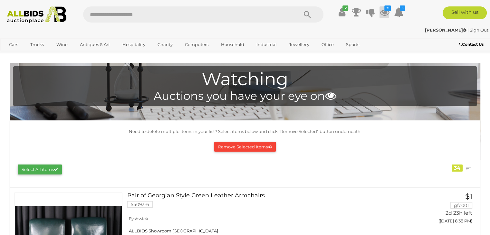
click at [388, 12] on icon at bounding box center [385, 12] width 10 height 12
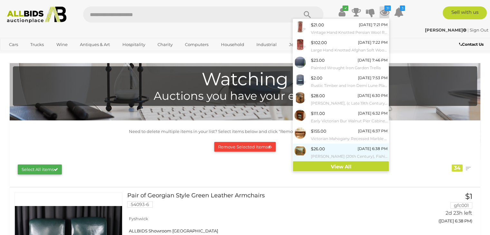
scroll to position [53, 0]
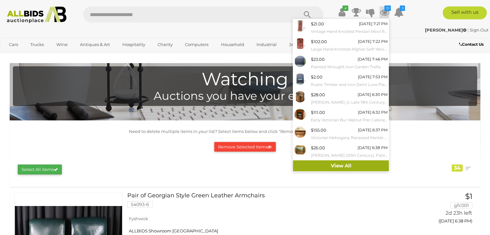
click at [325, 166] on link "View All" at bounding box center [341, 165] width 96 height 11
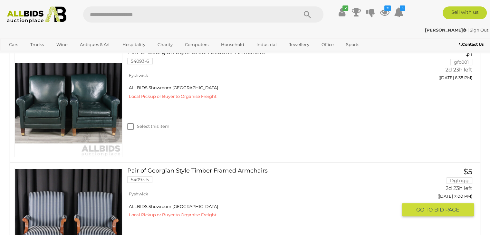
scroll to position [64, 0]
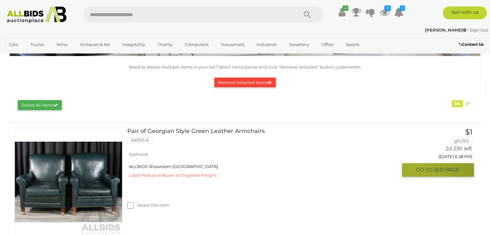
click at [417, 169] on span "GO TO" at bounding box center [425, 170] width 18 height 7
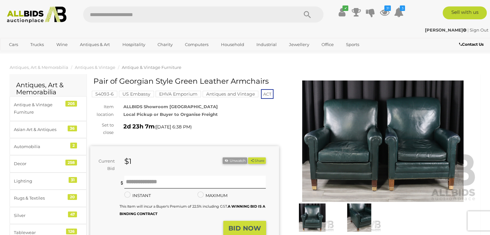
click at [370, 212] on img at bounding box center [359, 218] width 44 height 28
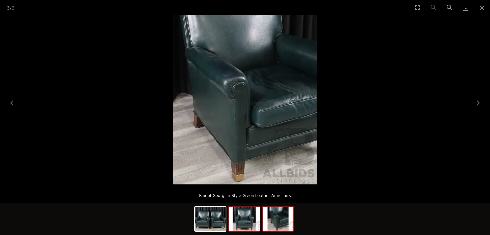
click at [249, 219] on img at bounding box center [244, 219] width 31 height 24
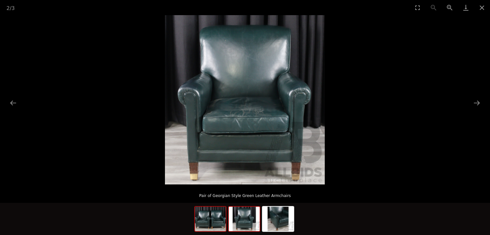
click at [220, 218] on img at bounding box center [210, 219] width 31 height 24
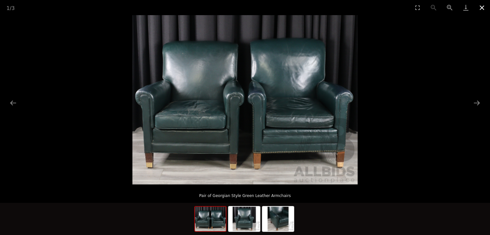
click at [482, 7] on button "Close gallery" at bounding box center [482, 7] width 16 height 15
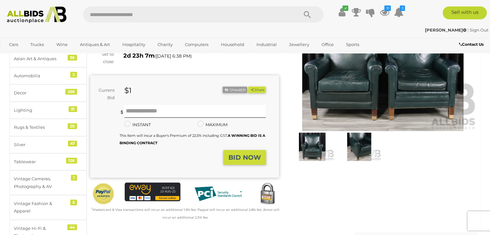
scroll to position [32, 0]
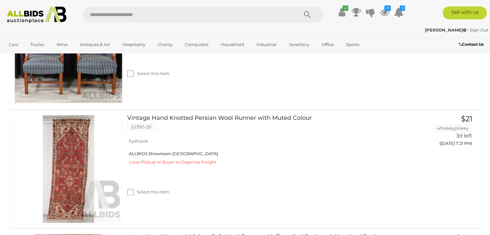
scroll to position [347, 0]
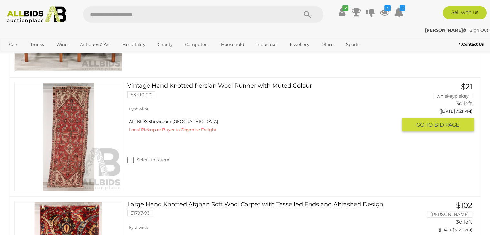
click at [67, 119] on link at bounding box center [69, 137] width 108 height 108
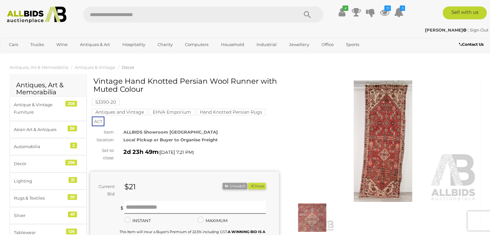
click at [315, 214] on img at bounding box center [312, 218] width 44 height 28
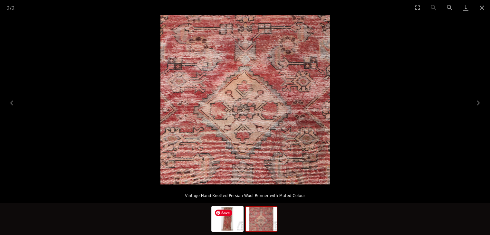
click at [231, 211] on span "Save" at bounding box center [223, 213] width 17 height 6
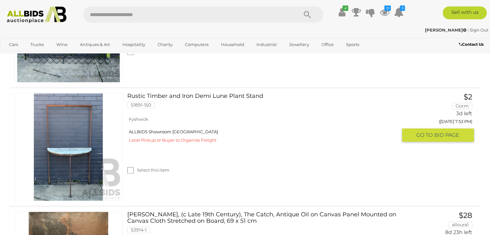
scroll to position [713, 0]
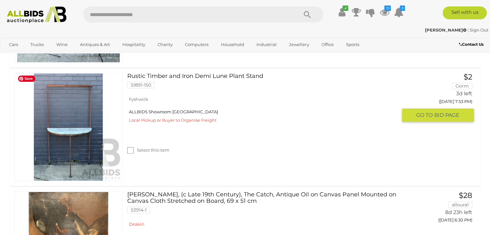
click at [67, 136] on img at bounding box center [68, 126] width 107 height 107
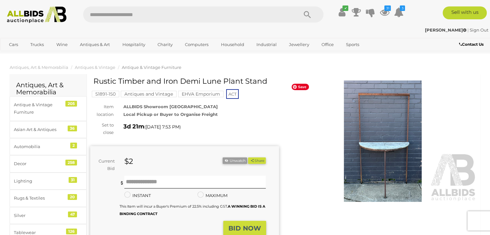
click at [374, 152] on img at bounding box center [383, 141] width 189 height 121
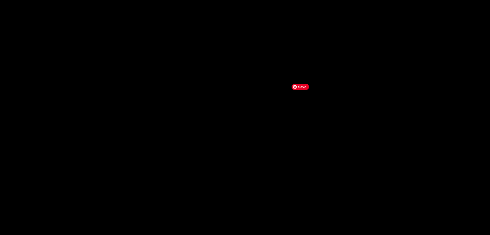
click at [374, 152] on div at bounding box center [245, 116] width 490 height 202
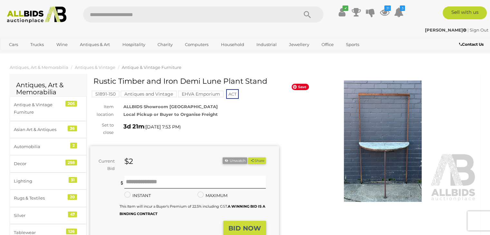
click at [374, 152] on img at bounding box center [383, 141] width 189 height 121
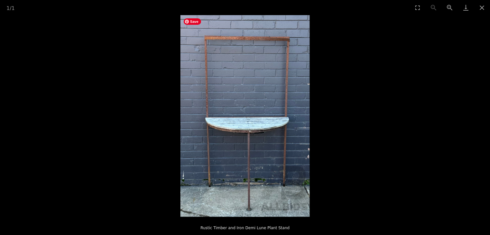
click at [247, 132] on img at bounding box center [244, 116] width 129 height 202
click at [478, 9] on button "Close gallery" at bounding box center [482, 7] width 16 height 15
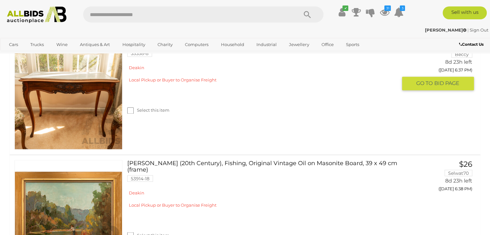
scroll to position [1036, 0]
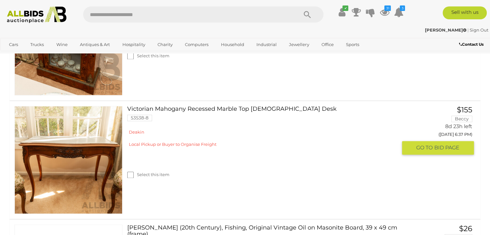
click at [207, 106] on link "Victorian Mahogany Recessed Marble Top Ladies Desk 53538-8" at bounding box center [264, 116] width 265 height 20
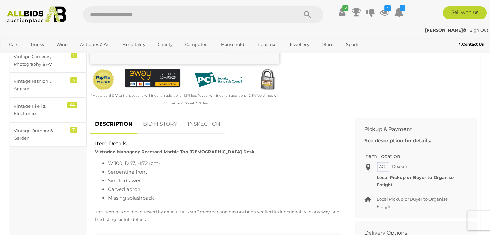
scroll to position [64, 0]
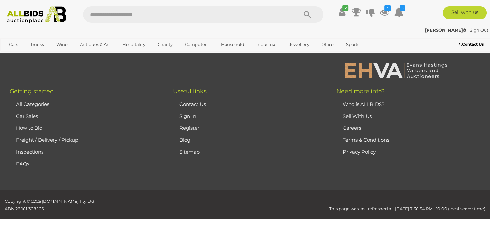
scroll to position [3647, 0]
